Goal: Task Accomplishment & Management: Manage account settings

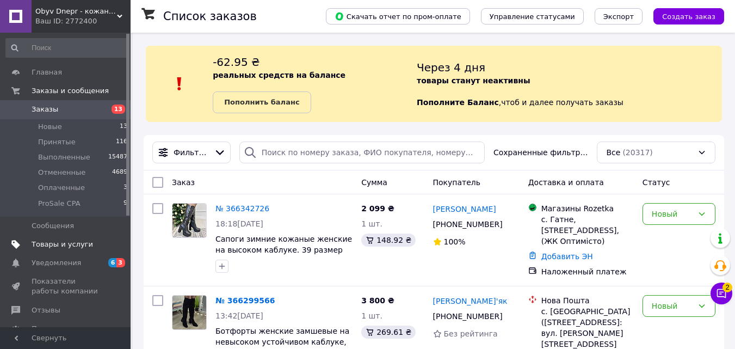
click at [63, 243] on span "Товары и услуги" at bounding box center [62, 244] width 61 height 10
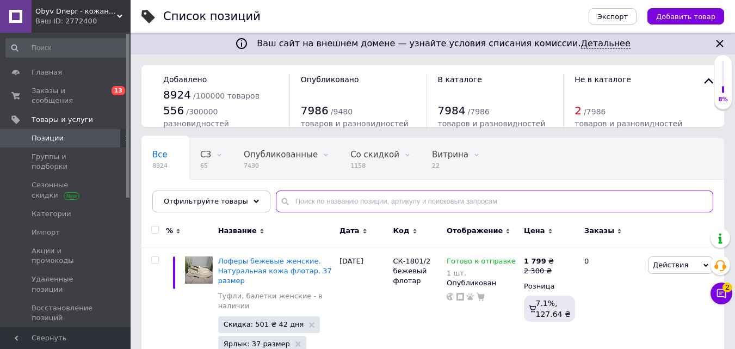
click at [289, 198] on input "text" at bounding box center [494, 201] width 437 height 22
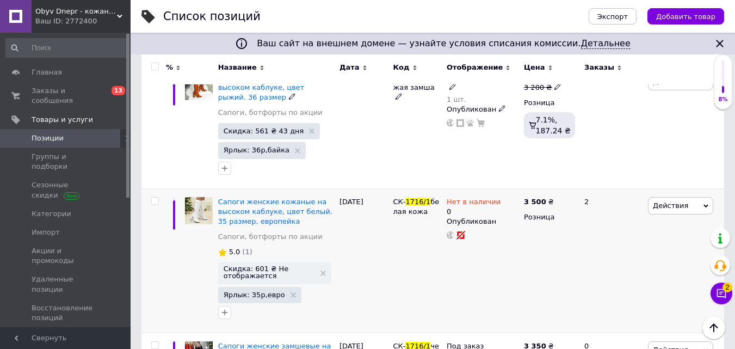
scroll to position [218, 0]
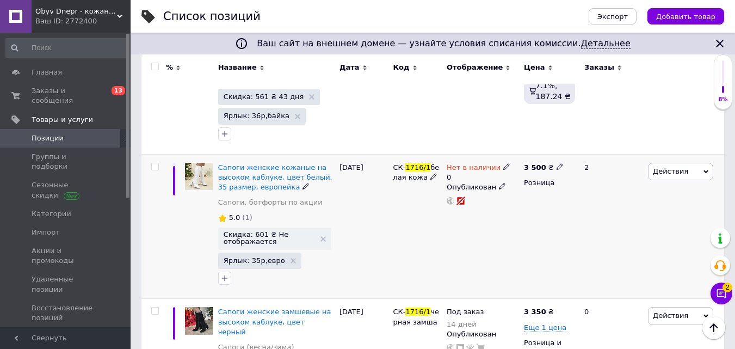
click at [692, 170] on span "Действия" at bounding box center [680, 171] width 65 height 17
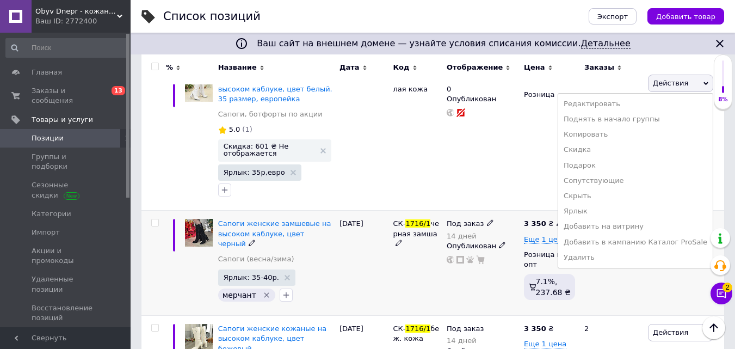
scroll to position [326, 0]
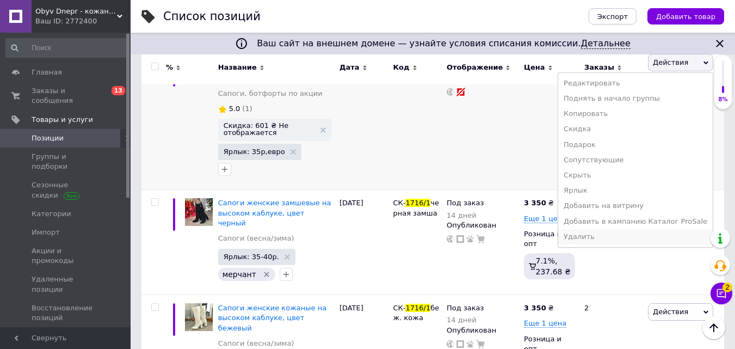
click at [604, 236] on li "Удалить" at bounding box center [635, 236] width 154 height 15
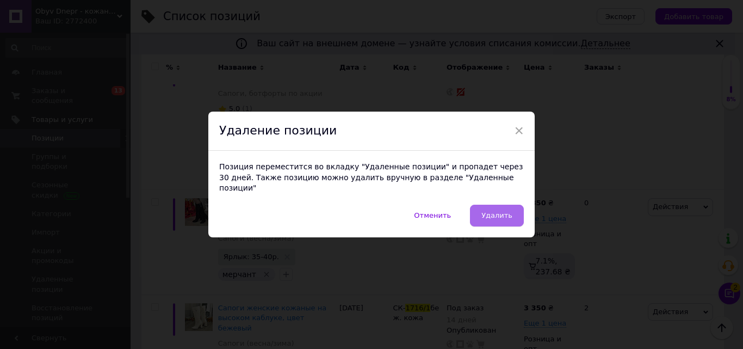
click at [490, 212] on span "Удалить" at bounding box center [496, 215] width 31 height 8
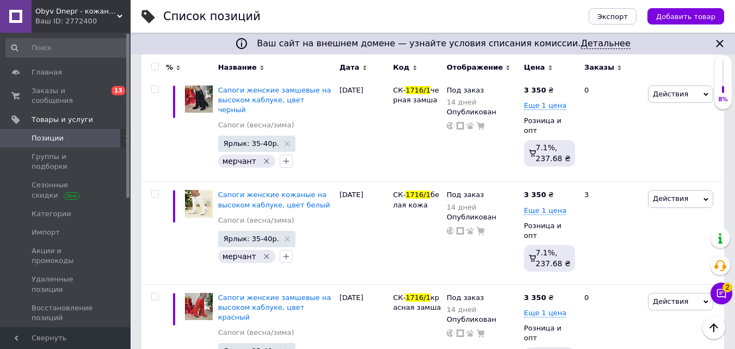
scroll to position [0, 0]
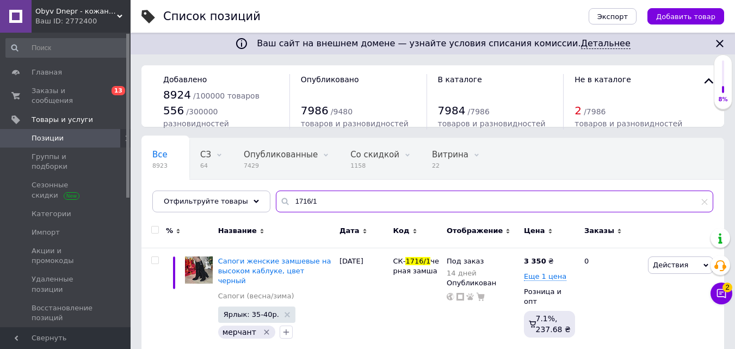
drag, startPoint x: 305, startPoint y: 204, endPoint x: 273, endPoint y: 209, distance: 32.5
click at [276, 209] on input "1716/1" at bounding box center [494, 201] width 437 height 22
type input "1799/1"
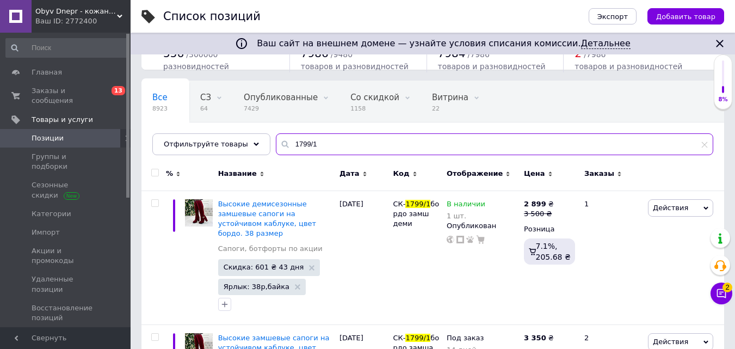
scroll to position [109, 0]
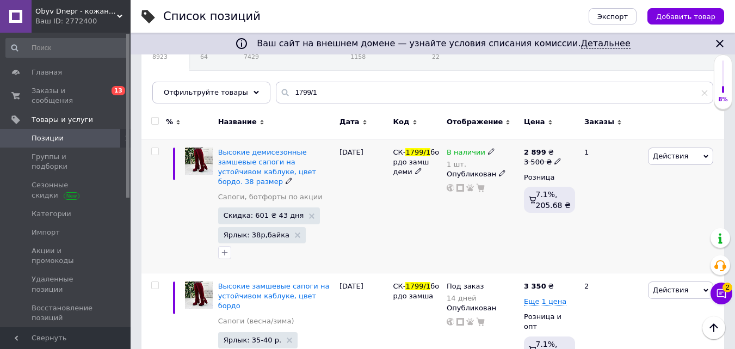
click at [555, 162] on icon at bounding box center [557, 161] width 7 height 7
drag, startPoint x: 570, startPoint y: 137, endPoint x: 560, endPoint y: 135, distance: 9.9
click at [560, 135] on div "Цена 3500 Валюта ₴ $ € CHF £ ¥ PLN ₸ MDL HUF KGS CN¥ TRY ₩ lei" at bounding box center [634, 157] width 148 height 91
type input "3900"
click at [512, 207] on div "В наличии 1 шт. Опубликован" at bounding box center [482, 206] width 77 height 134
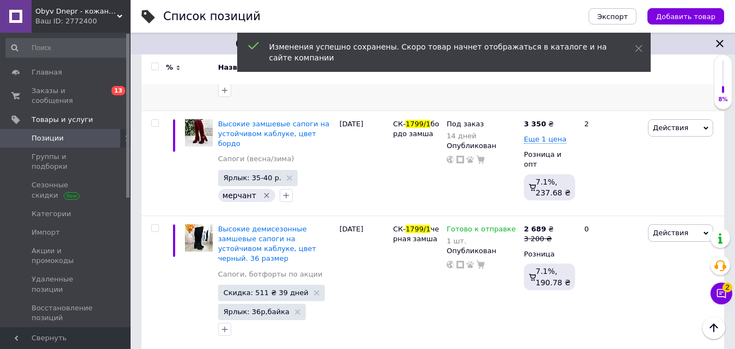
scroll to position [272, 0]
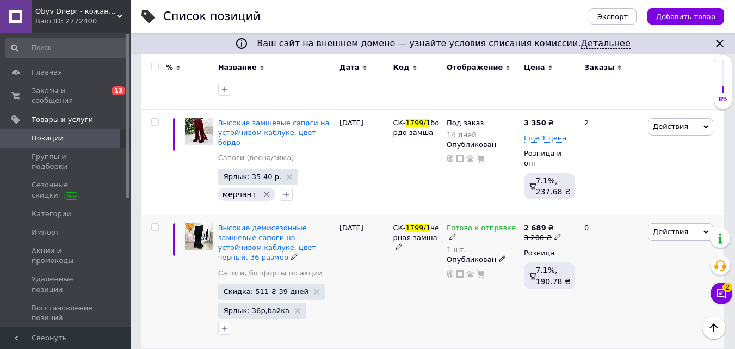
click at [555, 234] on use at bounding box center [557, 237] width 6 height 6
drag, startPoint x: 567, startPoint y: 200, endPoint x: 560, endPoint y: 203, distance: 7.1
click at [560, 203] on div "Цена 3200 Валюта ₴ $ € CHF £ ¥ PLN ₸ MDL HUF KGS CN¥ TRY ₩ lei" at bounding box center [634, 233] width 148 height 91
type input "3900"
click at [477, 274] on div "Готово к отправке 1 шт. Опубликован" at bounding box center [482, 281] width 77 height 134
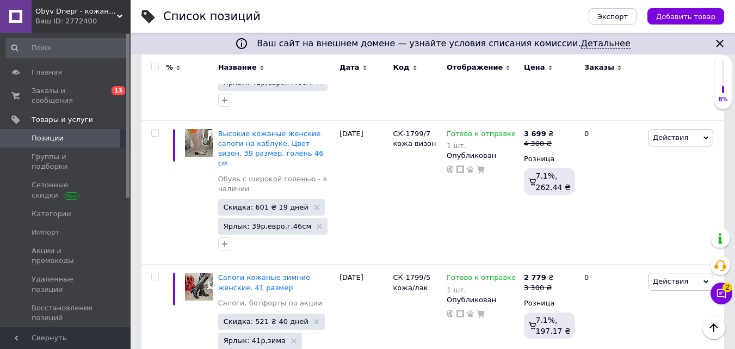
scroll to position [4529, 0]
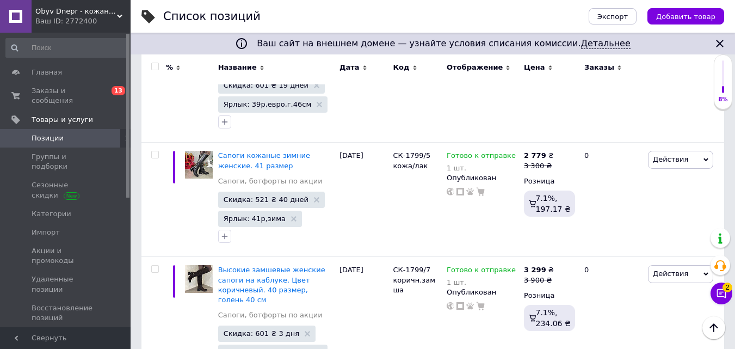
type input "3900"
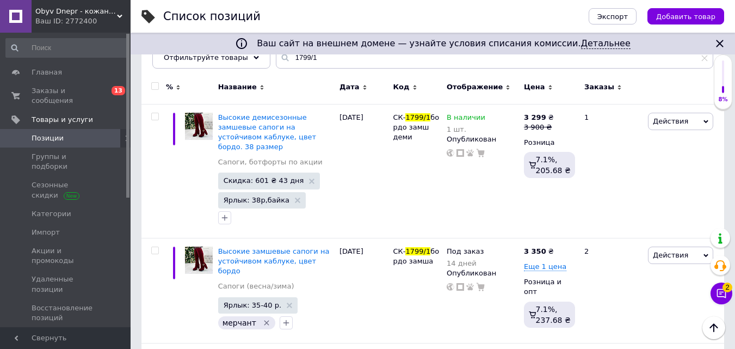
scroll to position [69, 0]
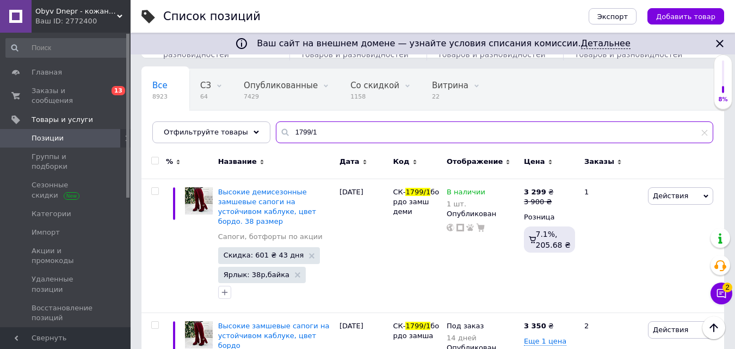
drag, startPoint x: 317, startPoint y: 128, endPoint x: 326, endPoint y: 129, distance: 9.3
click at [326, 129] on input "1799/1" at bounding box center [494, 132] width 437 height 22
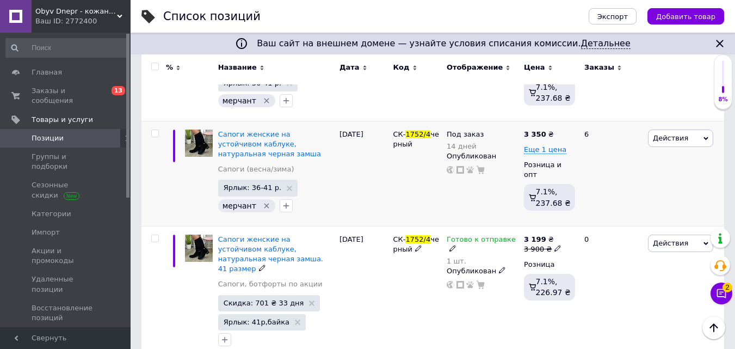
scroll to position [504, 0]
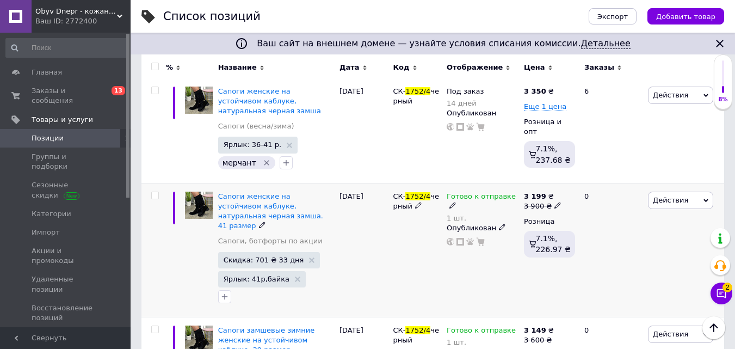
type input "1752/4"
click at [682, 196] on span "Действия" at bounding box center [670, 200] width 35 height 8
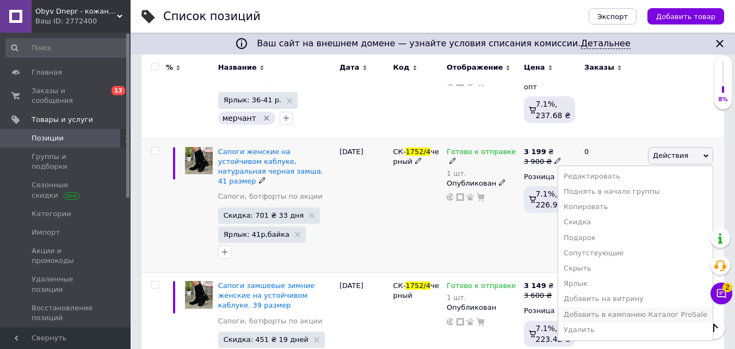
scroll to position [613, 0]
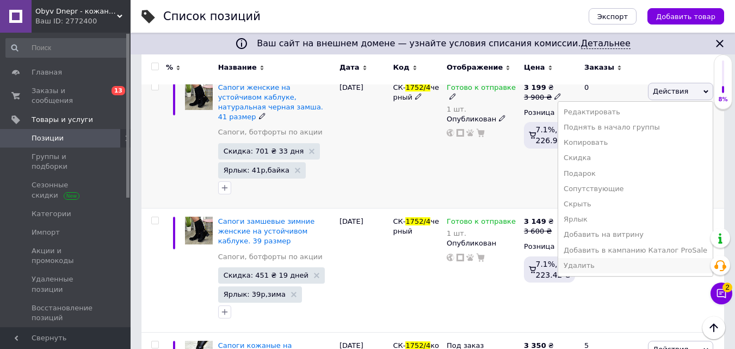
click at [598, 258] on li "Удалить" at bounding box center [635, 265] width 154 height 15
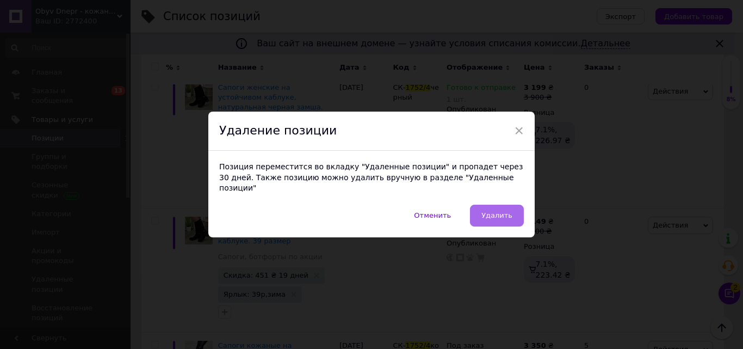
click at [482, 211] on button "Удалить" at bounding box center [497, 216] width 54 height 22
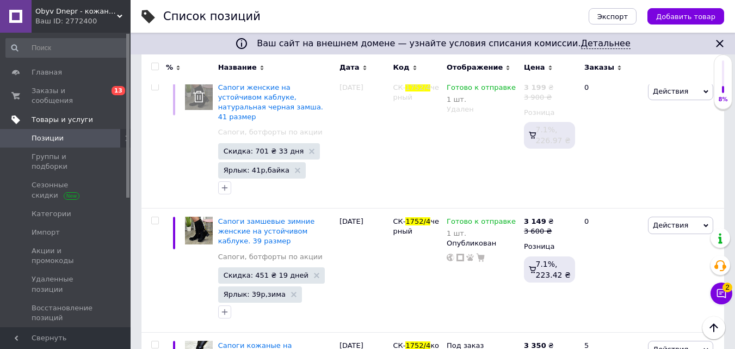
scroll to position [504, 0]
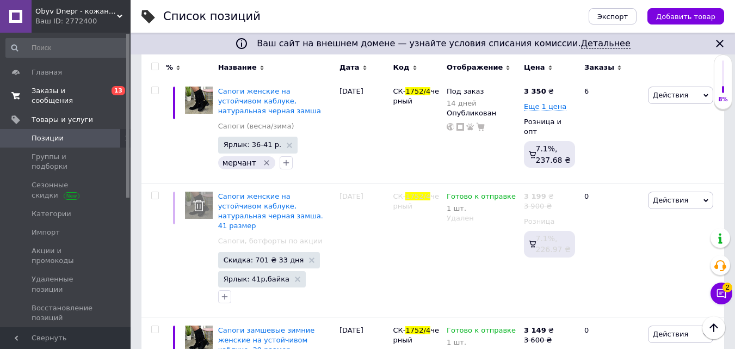
click at [44, 91] on span "Заказы и сообщения" at bounding box center [66, 96] width 69 height 20
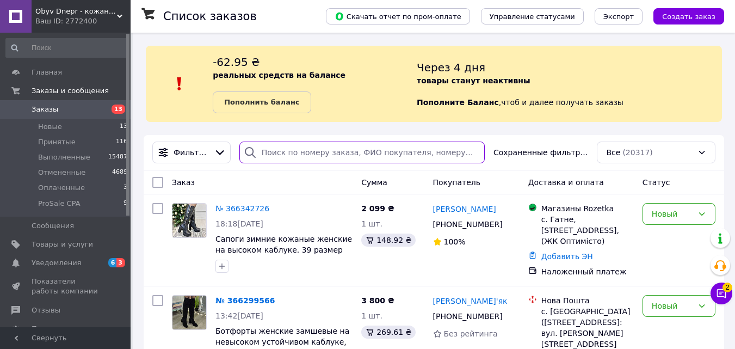
click at [278, 149] on input "search" at bounding box center [361, 152] width 245 height 22
paste input "365043399"
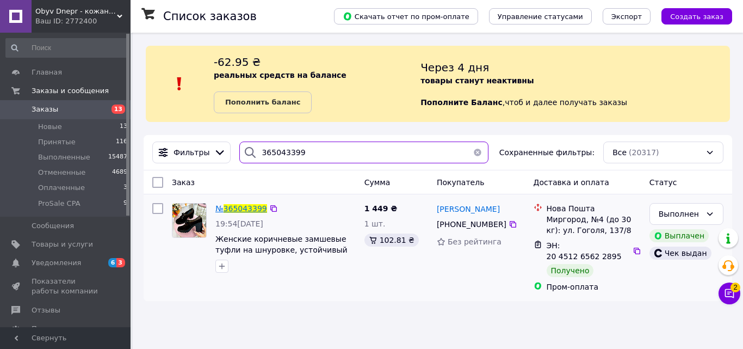
type input "365043399"
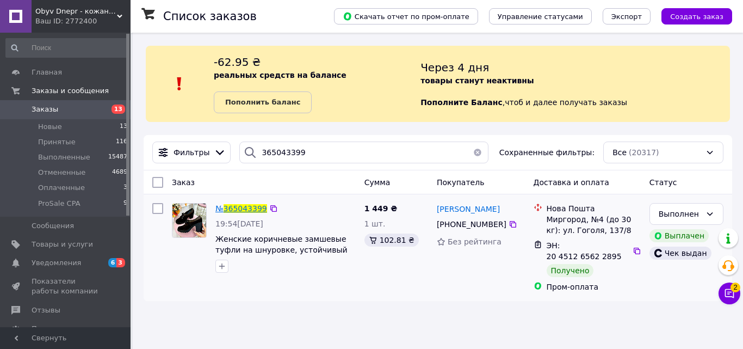
click at [243, 208] on span "365043399" at bounding box center [246, 208] width 44 height 9
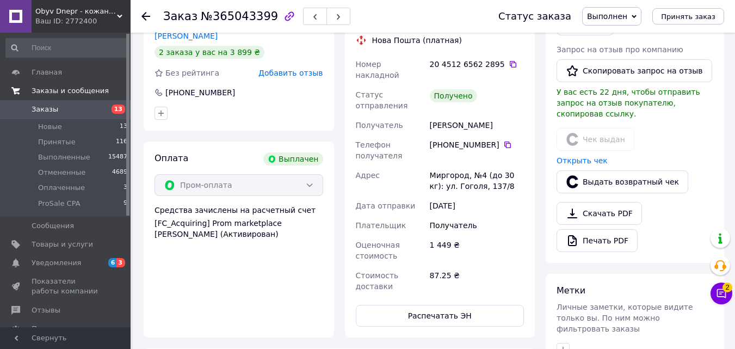
scroll to position [152, 0]
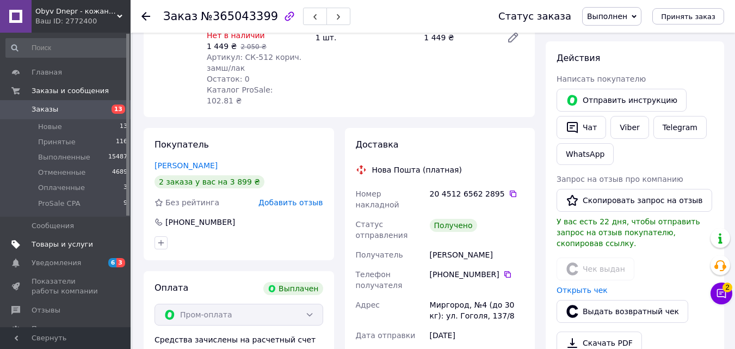
click at [61, 244] on span "Товары и услуги" at bounding box center [62, 244] width 61 height 10
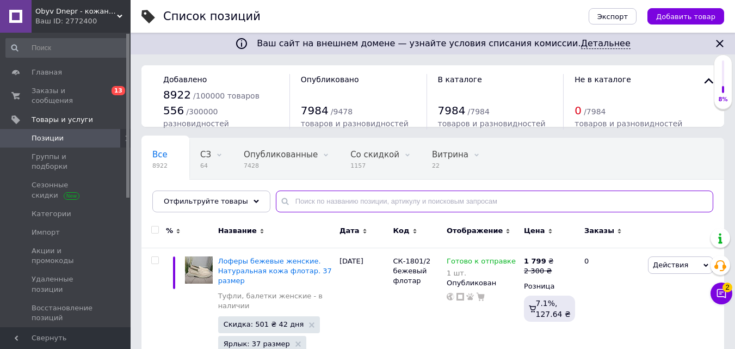
click at [287, 195] on input "text" at bounding box center [494, 201] width 437 height 22
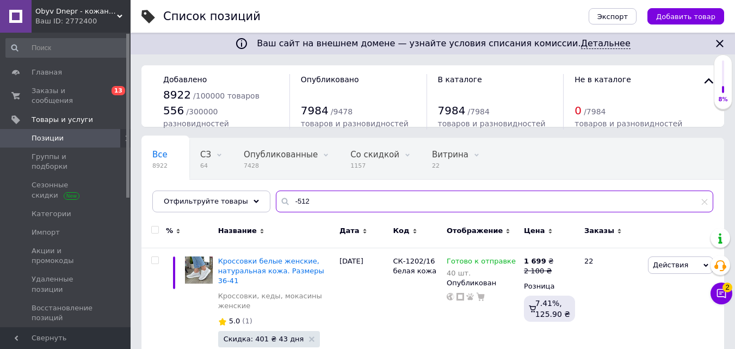
drag, startPoint x: 290, startPoint y: 201, endPoint x: 309, endPoint y: 199, distance: 19.1
click at [309, 199] on input "-512" at bounding box center [494, 201] width 437 height 22
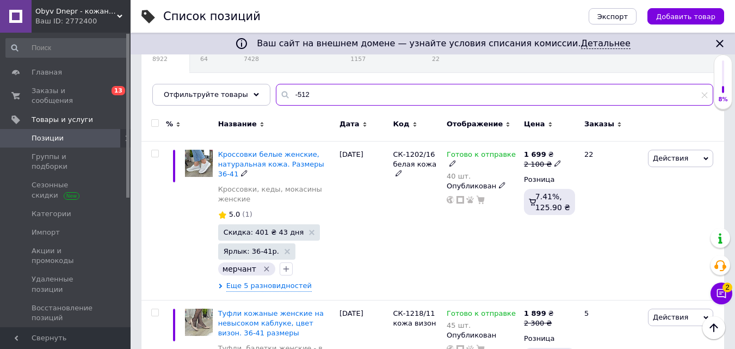
scroll to position [109, 0]
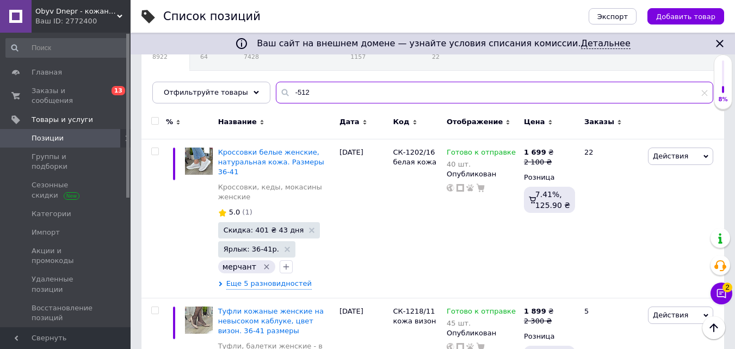
click at [257, 83] on div "Все 8922 СЗ 64 Удалить Редактировать Опубликованные 7428 Удалить Редактировать …" at bounding box center [432, 66] width 583 height 75
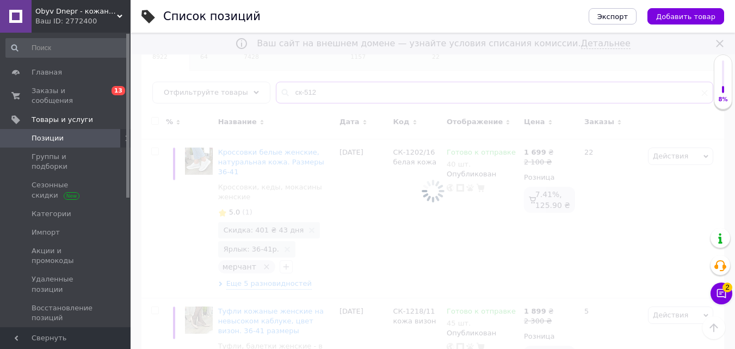
type input "ск-512"
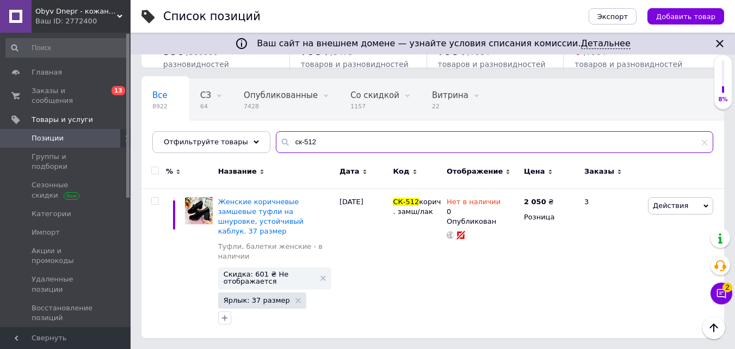
scroll to position [49, 0]
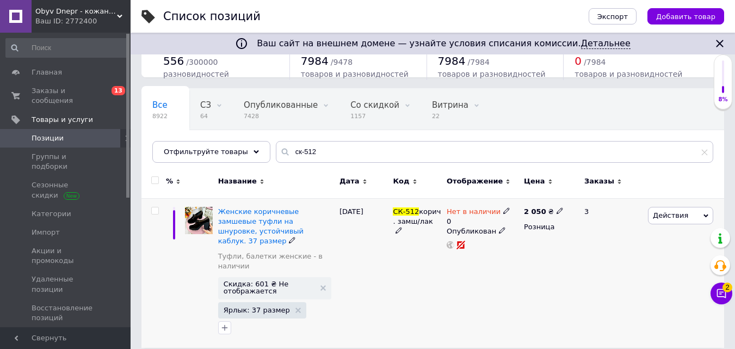
click at [672, 214] on span "Действия" at bounding box center [670, 215] width 35 height 8
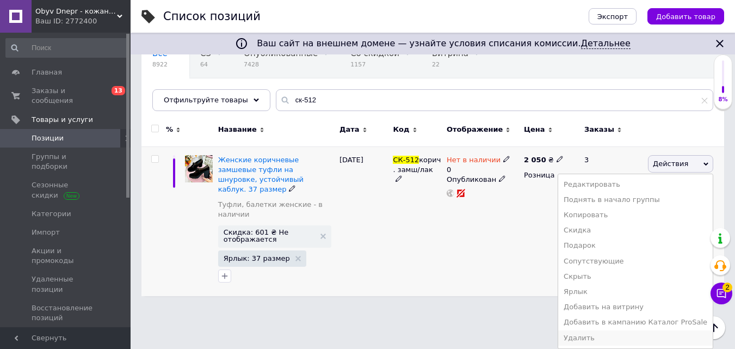
click at [603, 336] on li "Удалить" at bounding box center [635, 337] width 154 height 15
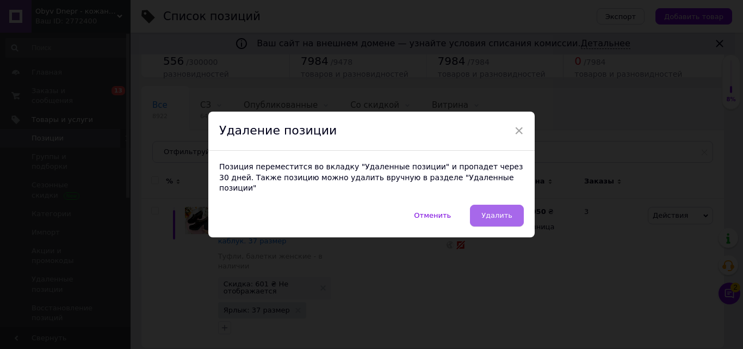
click at [484, 213] on button "Удалить" at bounding box center [497, 216] width 54 height 22
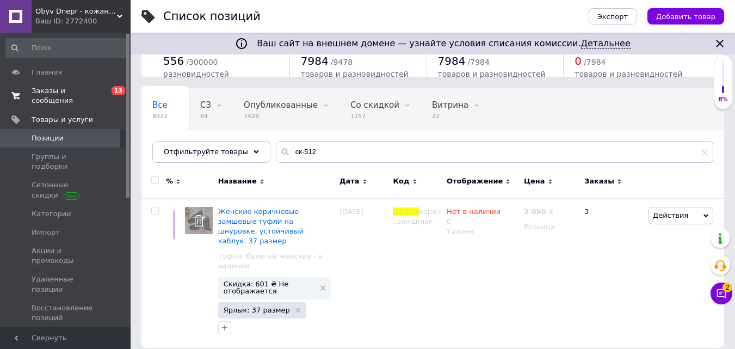
click at [66, 86] on span "Заказы и сообщения" at bounding box center [66, 96] width 69 height 20
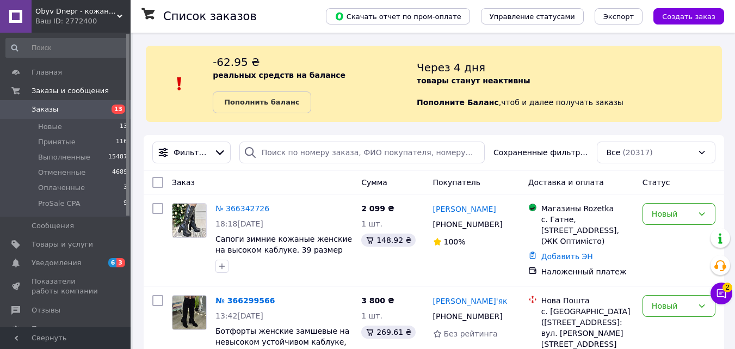
click at [274, 63] on div "-62.95 ₴ реальных средств на балансе Пополнить баланс" at bounding box center [315, 83] width 204 height 59
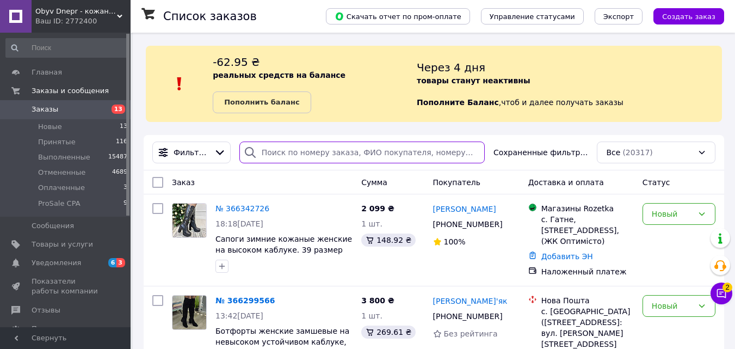
click at [265, 151] on input "search" at bounding box center [361, 152] width 245 height 22
paste input "365277700"
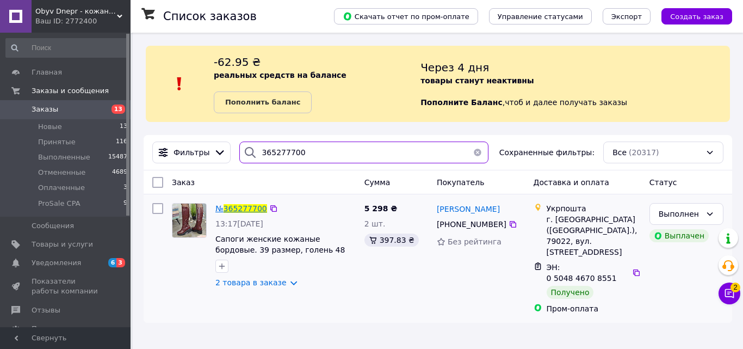
type input "365277700"
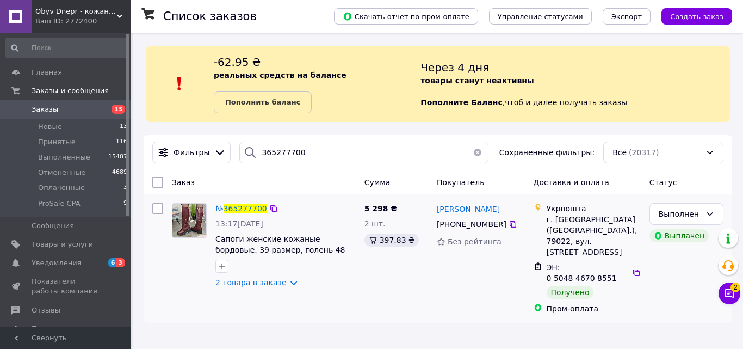
click at [239, 208] on span "365277700" at bounding box center [246, 208] width 44 height 9
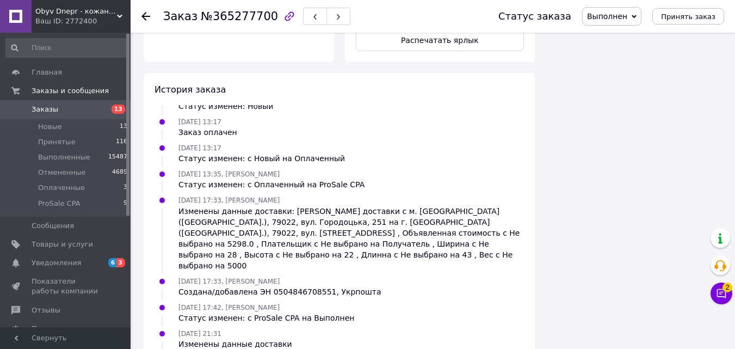
scroll to position [933, 0]
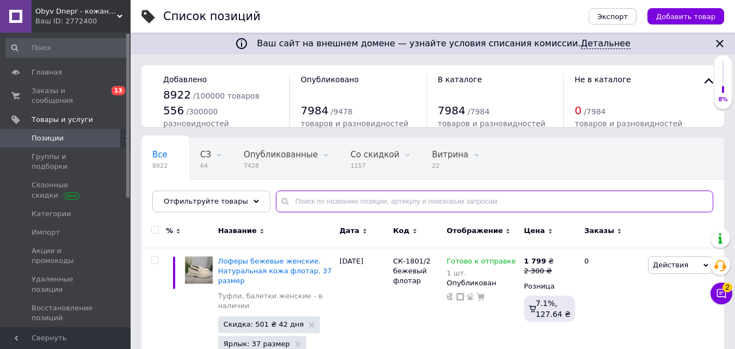
click at [298, 201] on input "text" at bounding box center [494, 201] width 437 height 22
paste input "СК-4705 бордо кожа/замша"
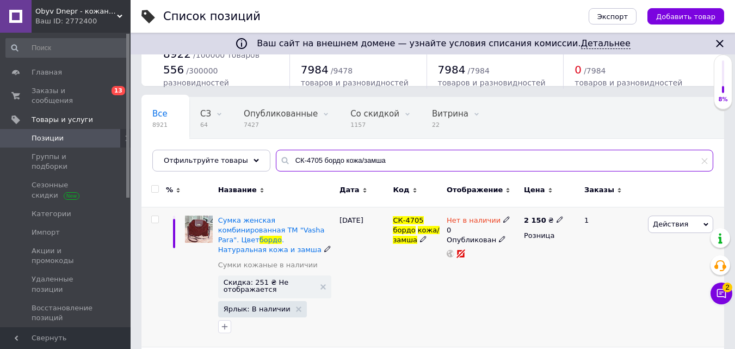
scroll to position [109, 0]
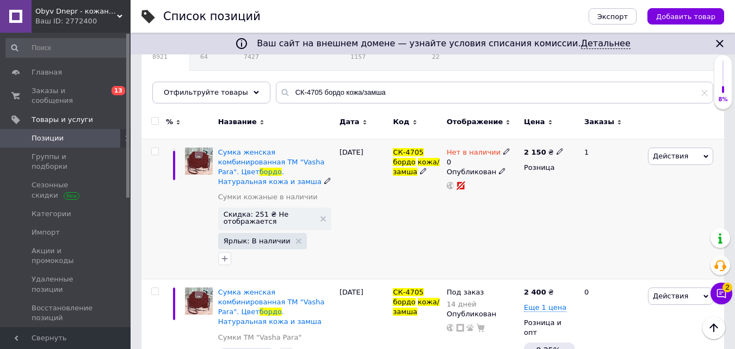
click at [668, 153] on span "Действия" at bounding box center [670, 156] width 35 height 8
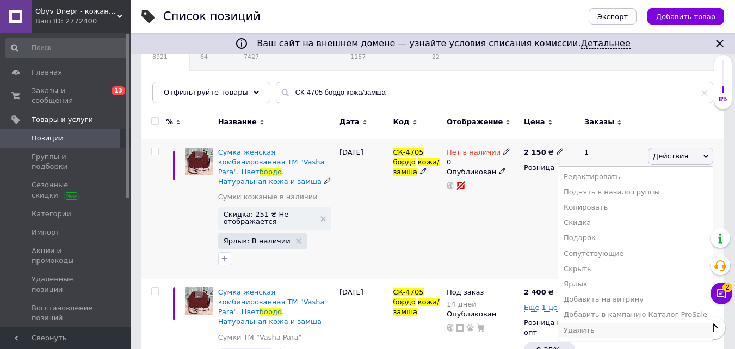
click at [610, 329] on li "Удалить" at bounding box center [635, 330] width 154 height 15
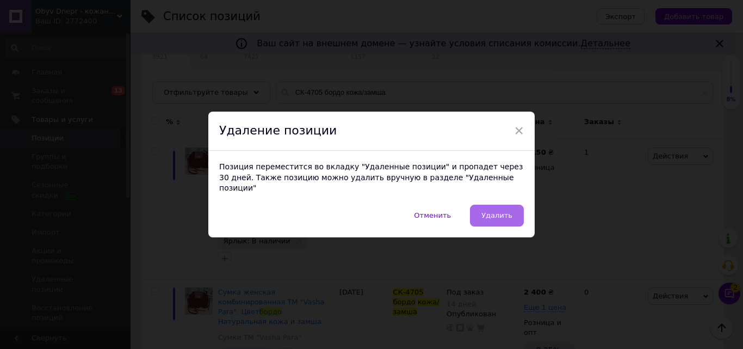
click at [500, 212] on span "Удалить" at bounding box center [496, 215] width 31 height 8
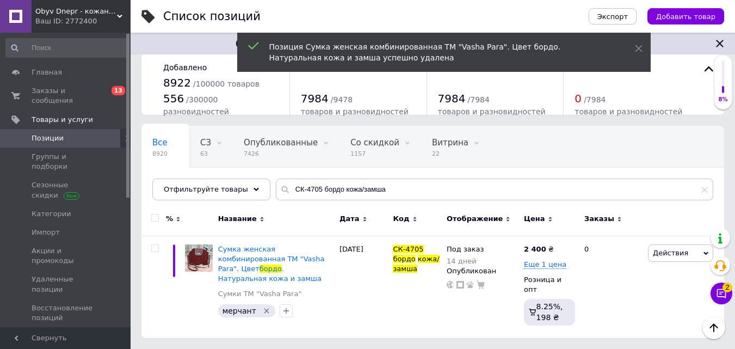
scroll to position [2, 0]
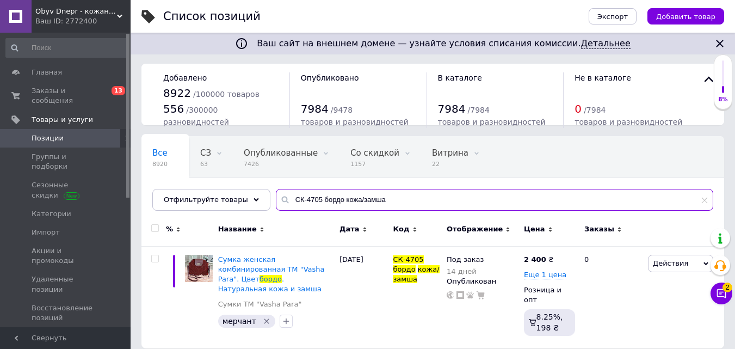
drag, startPoint x: 357, startPoint y: 198, endPoint x: 277, endPoint y: 194, distance: 79.5
click at [277, 194] on input "СК-4705 бордо кожа/замша" at bounding box center [494, 200] width 437 height 22
paste input "1709/1 бордо кож"
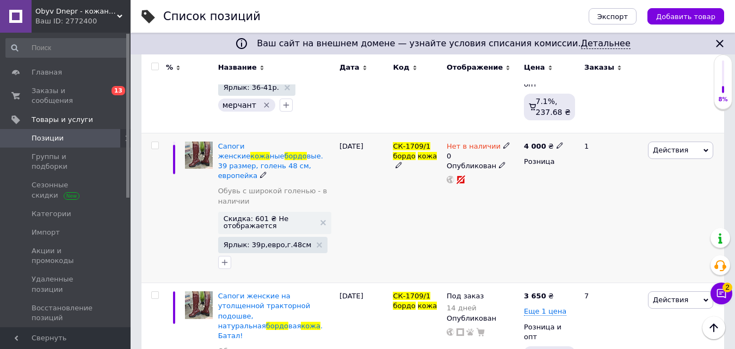
scroll to position [219, 0]
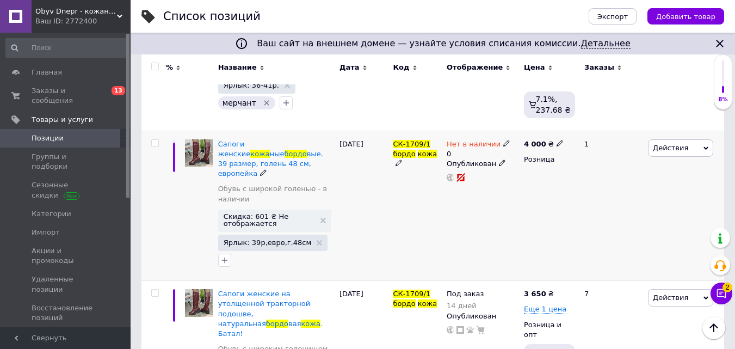
type input "СК-1709/1 бордо кожа"
click at [663, 144] on span "Действия" at bounding box center [670, 148] width 35 height 8
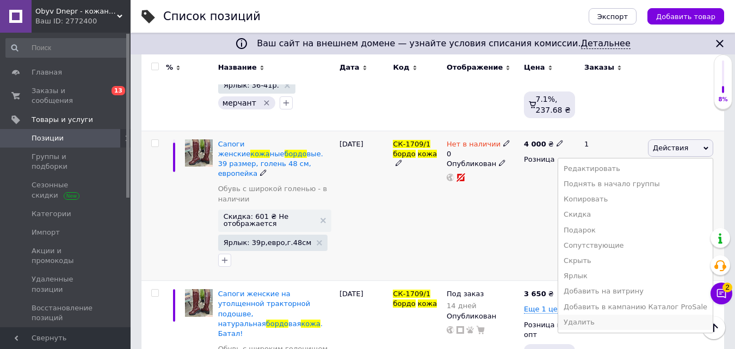
click at [609, 314] on li "Удалить" at bounding box center [635, 321] width 154 height 15
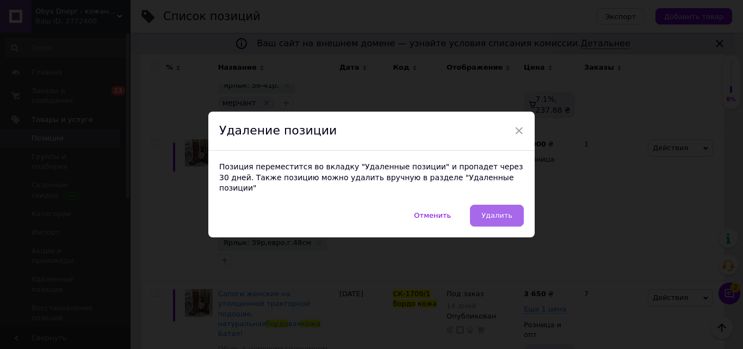
click at [505, 212] on span "Удалить" at bounding box center [496, 215] width 31 height 8
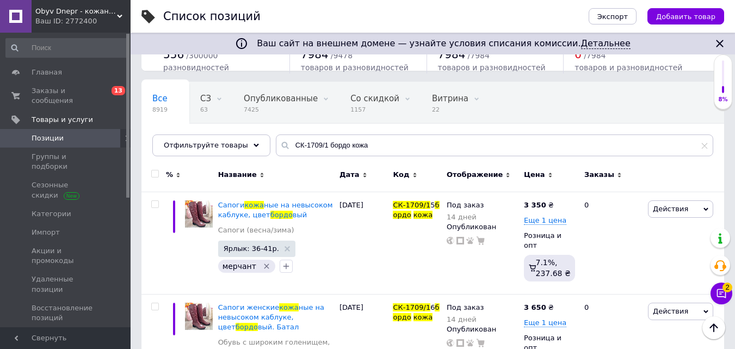
scroll to position [2, 0]
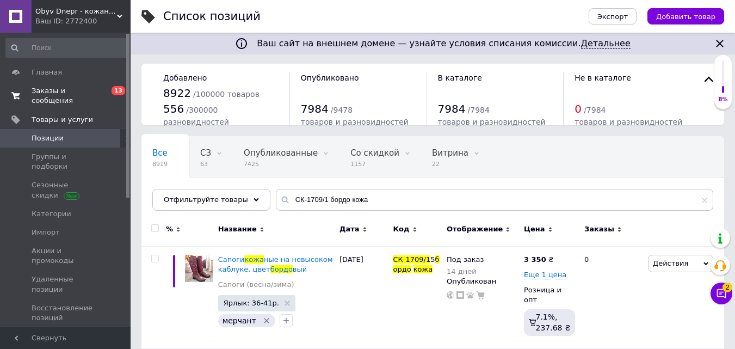
click at [44, 92] on span "Заказы и сообщения" at bounding box center [66, 96] width 69 height 20
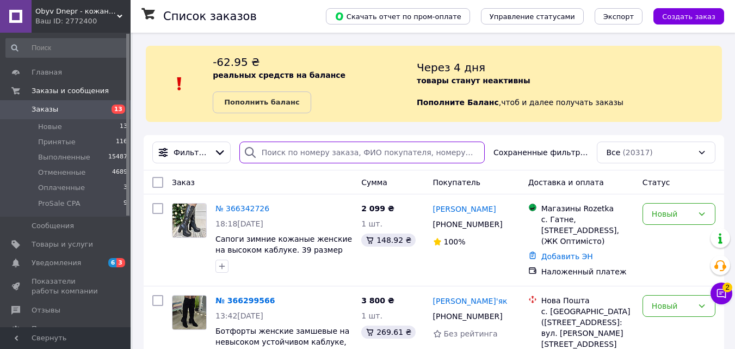
click at [282, 153] on input "search" at bounding box center [361, 152] width 245 height 22
paste input "365433131"
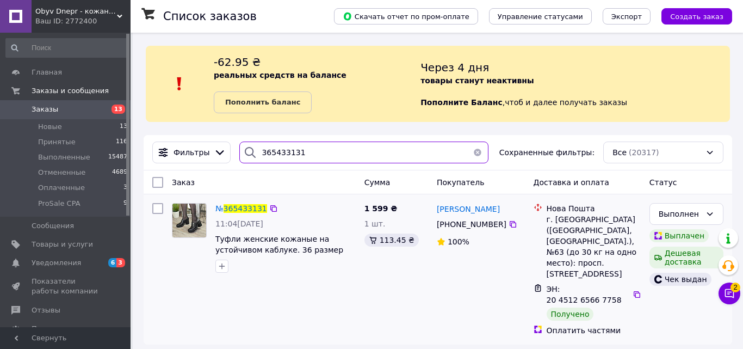
type input "365433131"
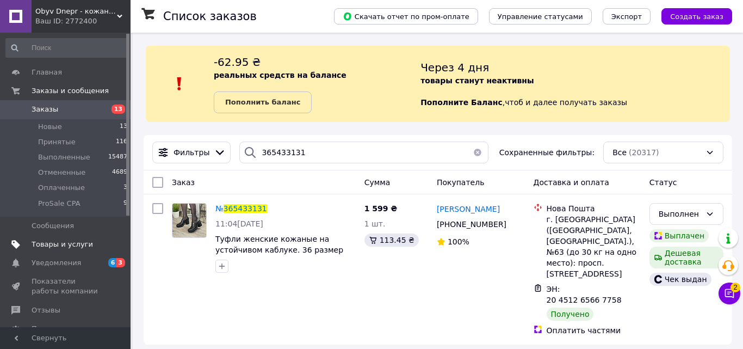
click at [49, 245] on span "Товары и услуги" at bounding box center [62, 244] width 61 height 10
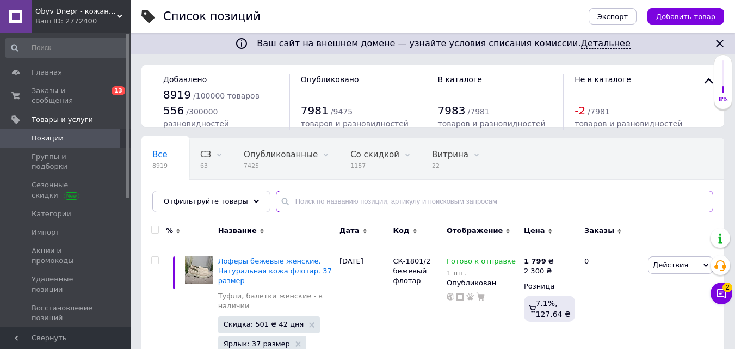
click at [324, 200] on input "text" at bounding box center [494, 201] width 437 height 22
paste input "СК-1236/1 кожа"
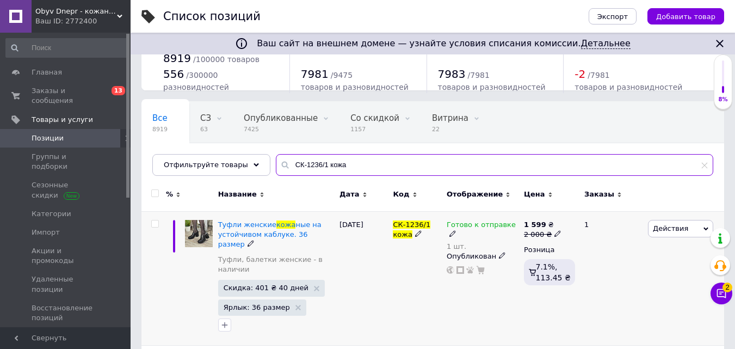
scroll to position [109, 0]
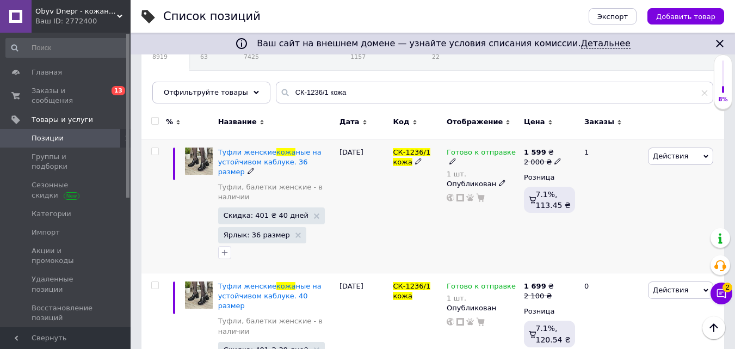
click at [661, 158] on span "Действия" at bounding box center [670, 156] width 35 height 8
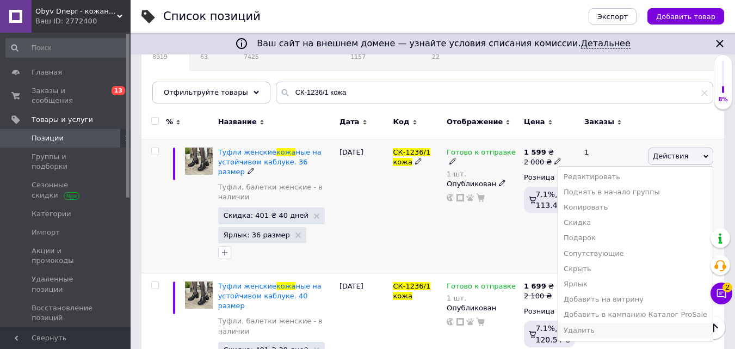
click at [604, 330] on li "Удалить" at bounding box center [635, 330] width 154 height 15
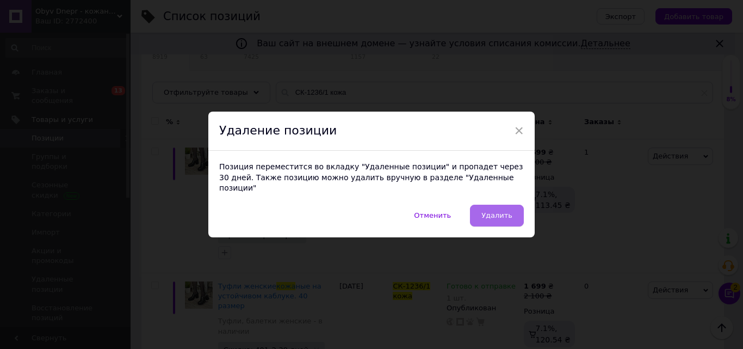
click at [501, 211] on span "Удалить" at bounding box center [496, 215] width 31 height 8
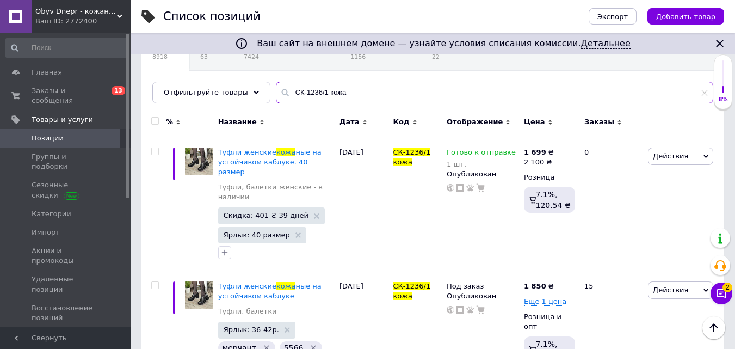
click at [278, 92] on input "СК-1236/1 кожа" at bounding box center [494, 93] width 437 height 22
paste input "562/1 электрик байк"
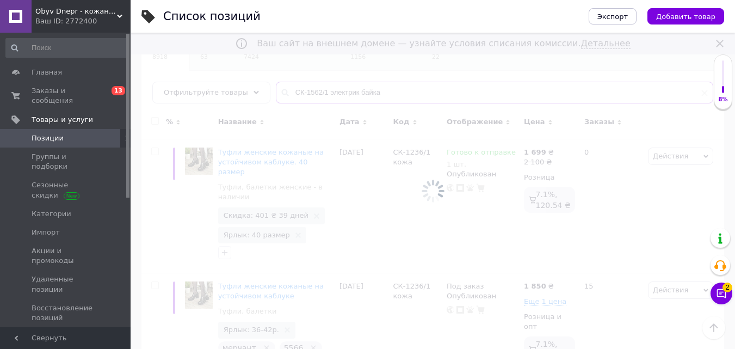
scroll to position [34, 0]
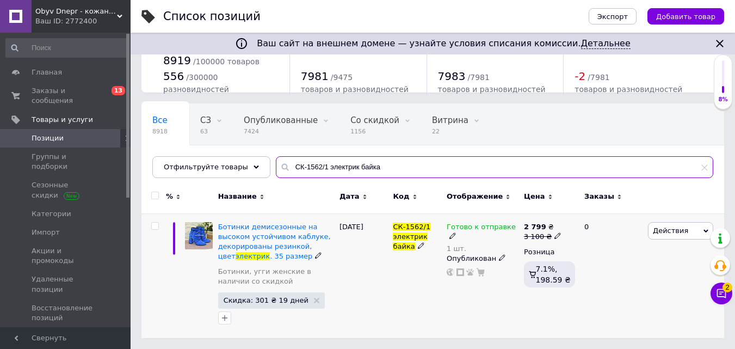
type input "СК-1562/1 электрик байка"
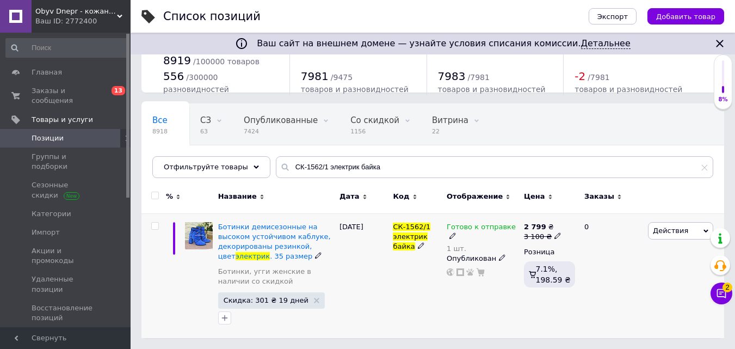
click at [658, 230] on span "Действия" at bounding box center [670, 230] width 35 height 8
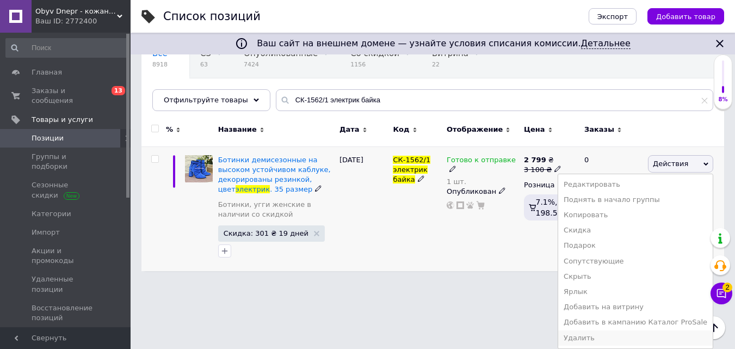
click at [599, 334] on li "Удалить" at bounding box center [635, 337] width 154 height 15
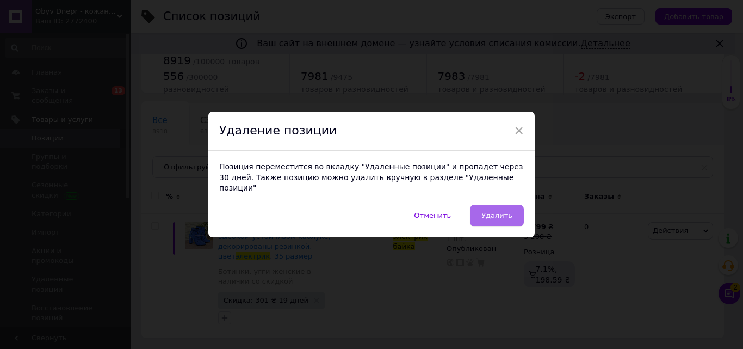
click at [487, 212] on span "Удалить" at bounding box center [496, 215] width 31 height 8
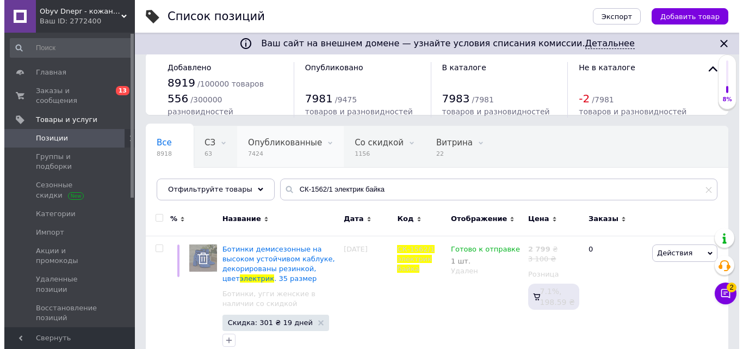
scroll to position [0, 0]
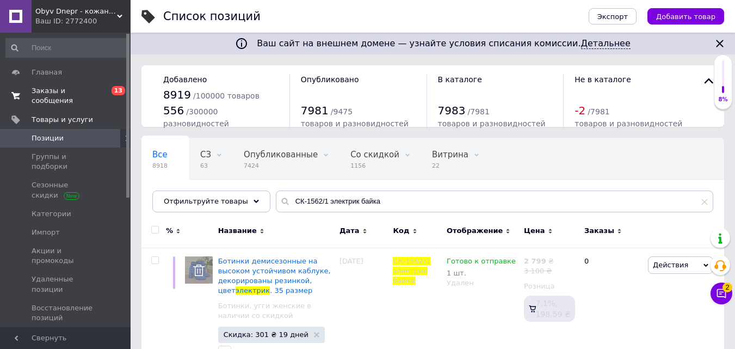
click at [48, 92] on span "Заказы и сообщения" at bounding box center [66, 96] width 69 height 20
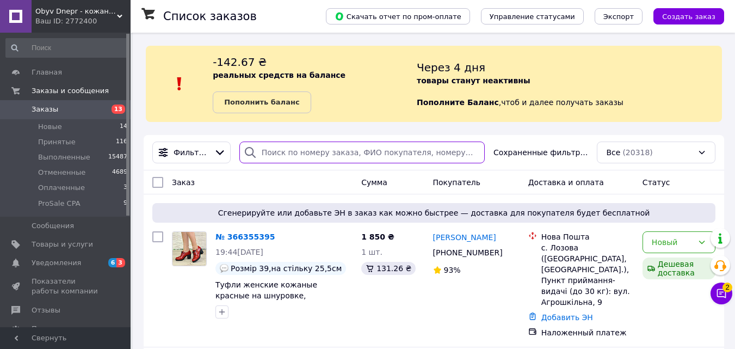
click at [268, 155] on input "search" at bounding box center [361, 152] width 245 height 22
paste input "365950667"
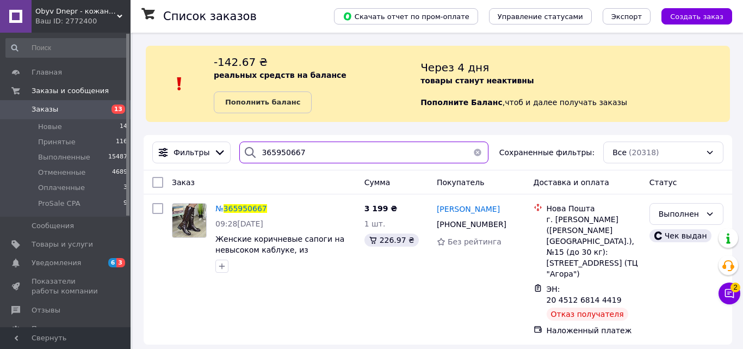
type input "365950667"
